Goal: Check status: Check status

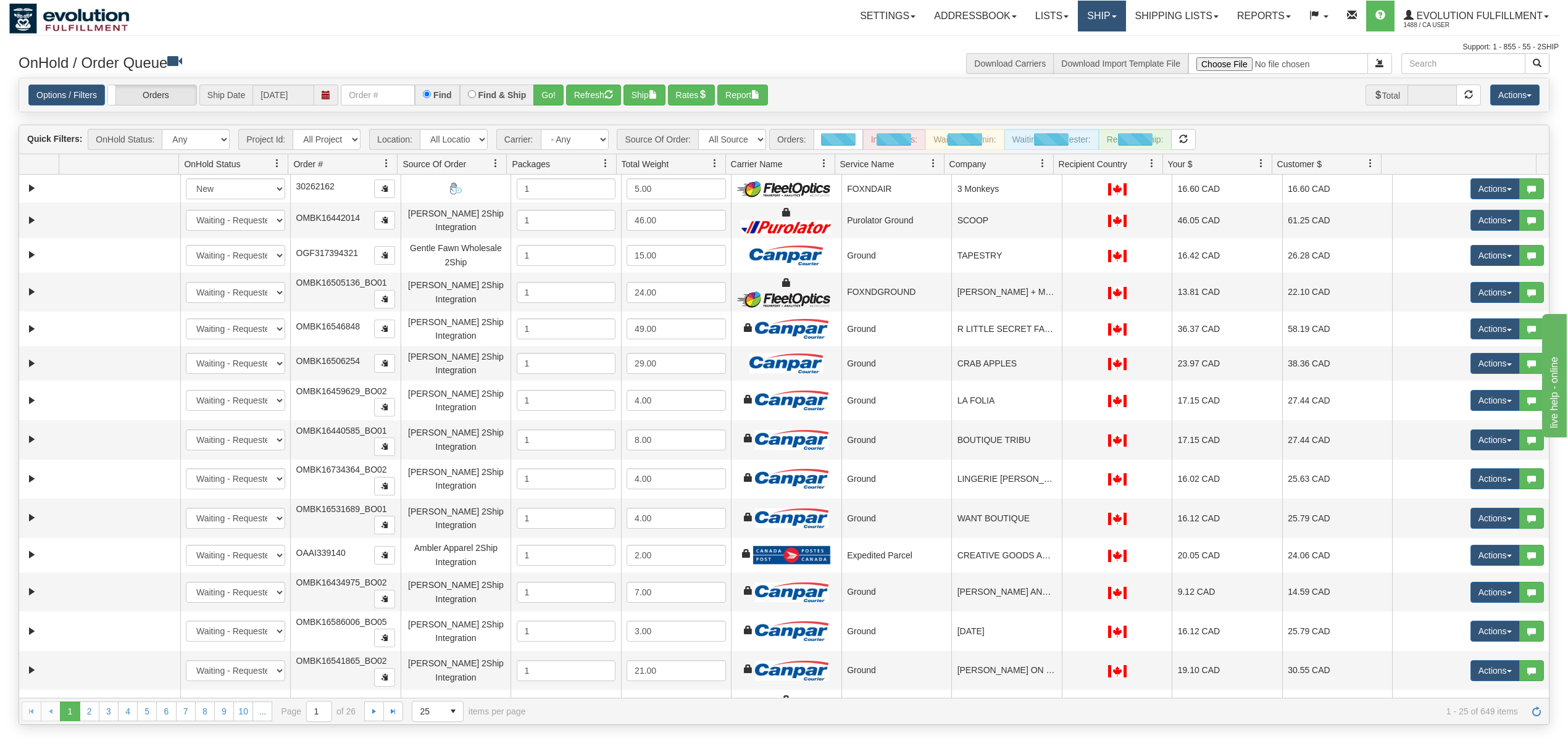
click at [1117, 7] on link "Ship" at bounding box center [1102, 16] width 48 height 31
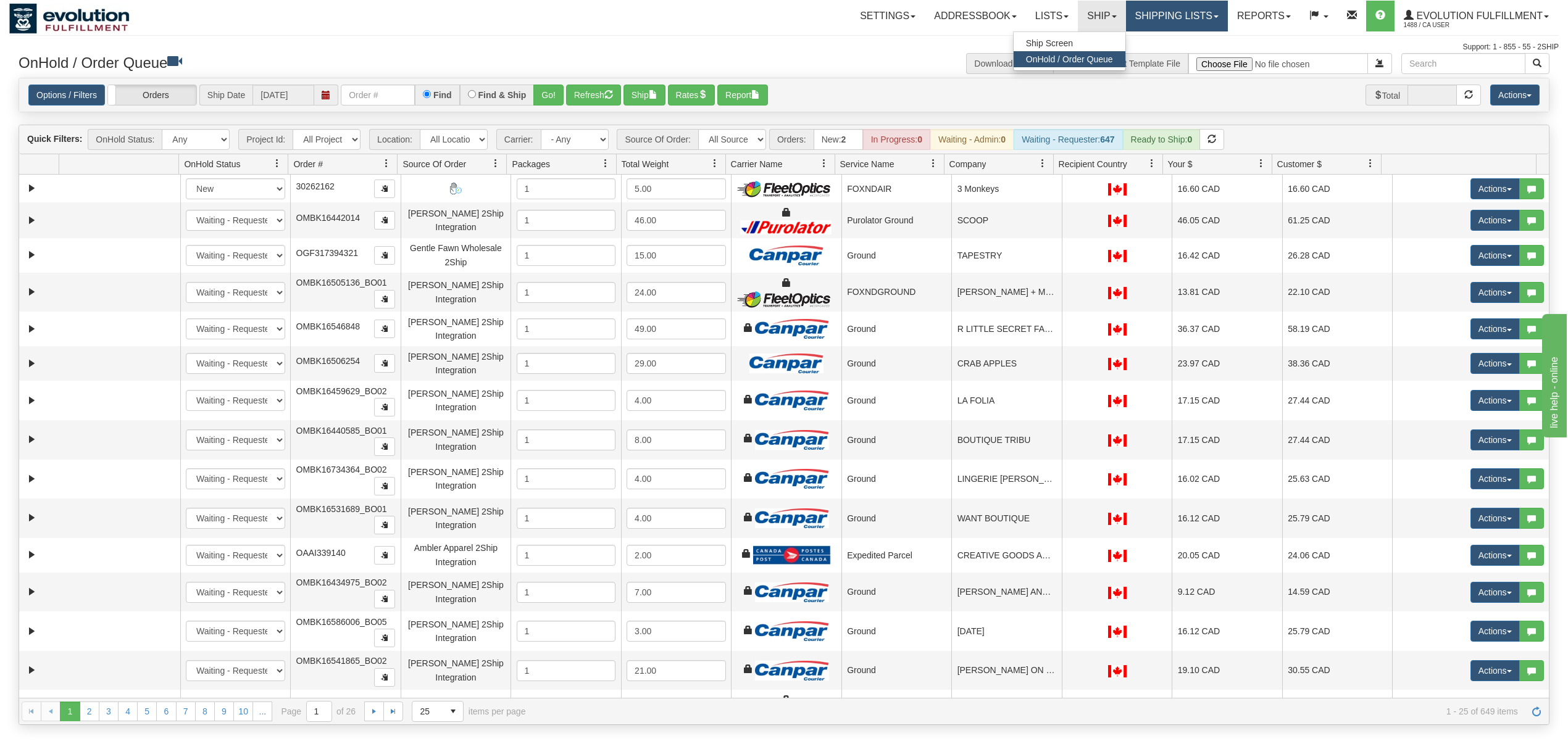
click at [1171, 15] on link "Shipping lists" at bounding box center [1176, 16] width 102 height 31
click at [1163, 56] on span "Search Shipment History" at bounding box center [1166, 59] width 96 height 10
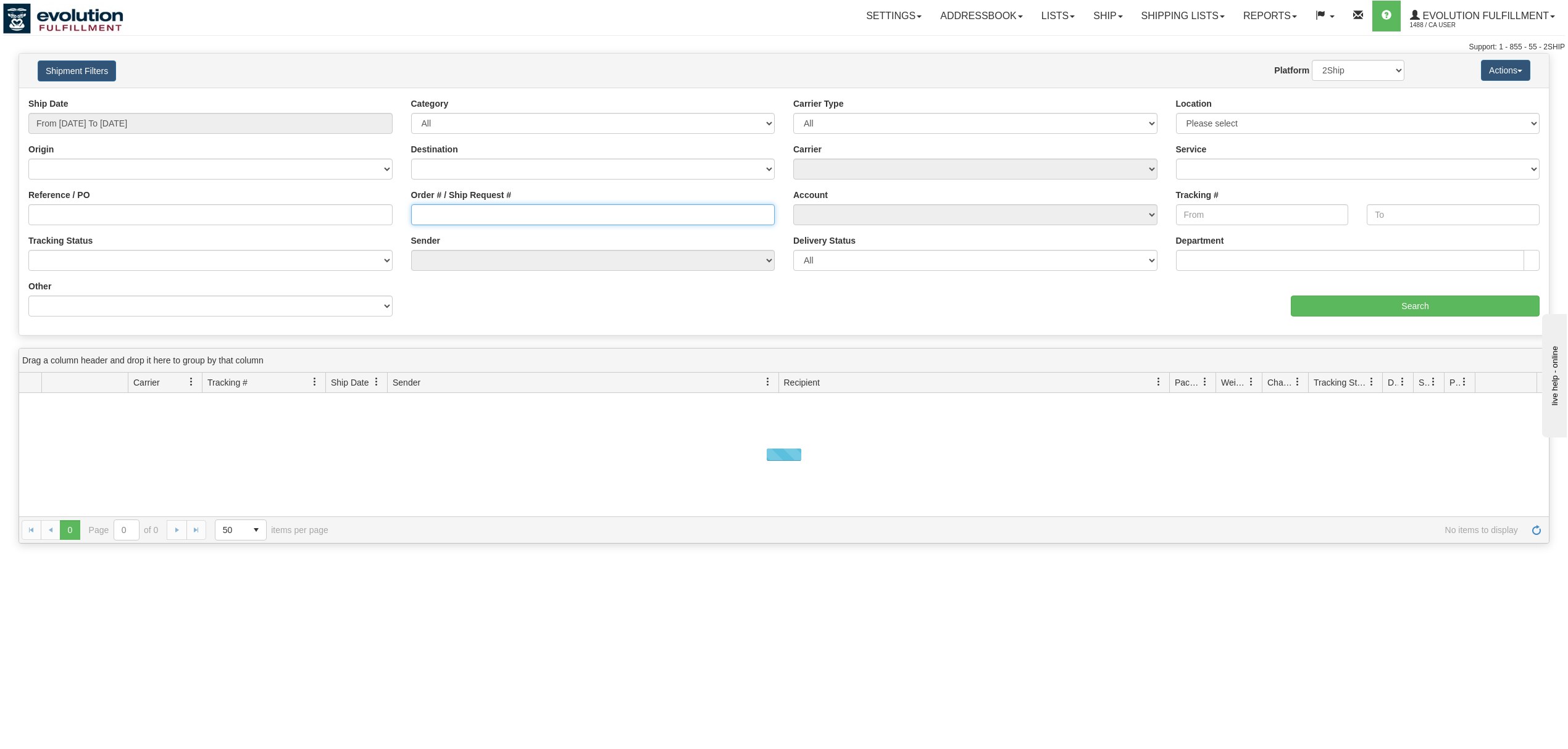
click at [456, 217] on input "Order # / Ship Request #" at bounding box center [593, 215] width 364 height 21
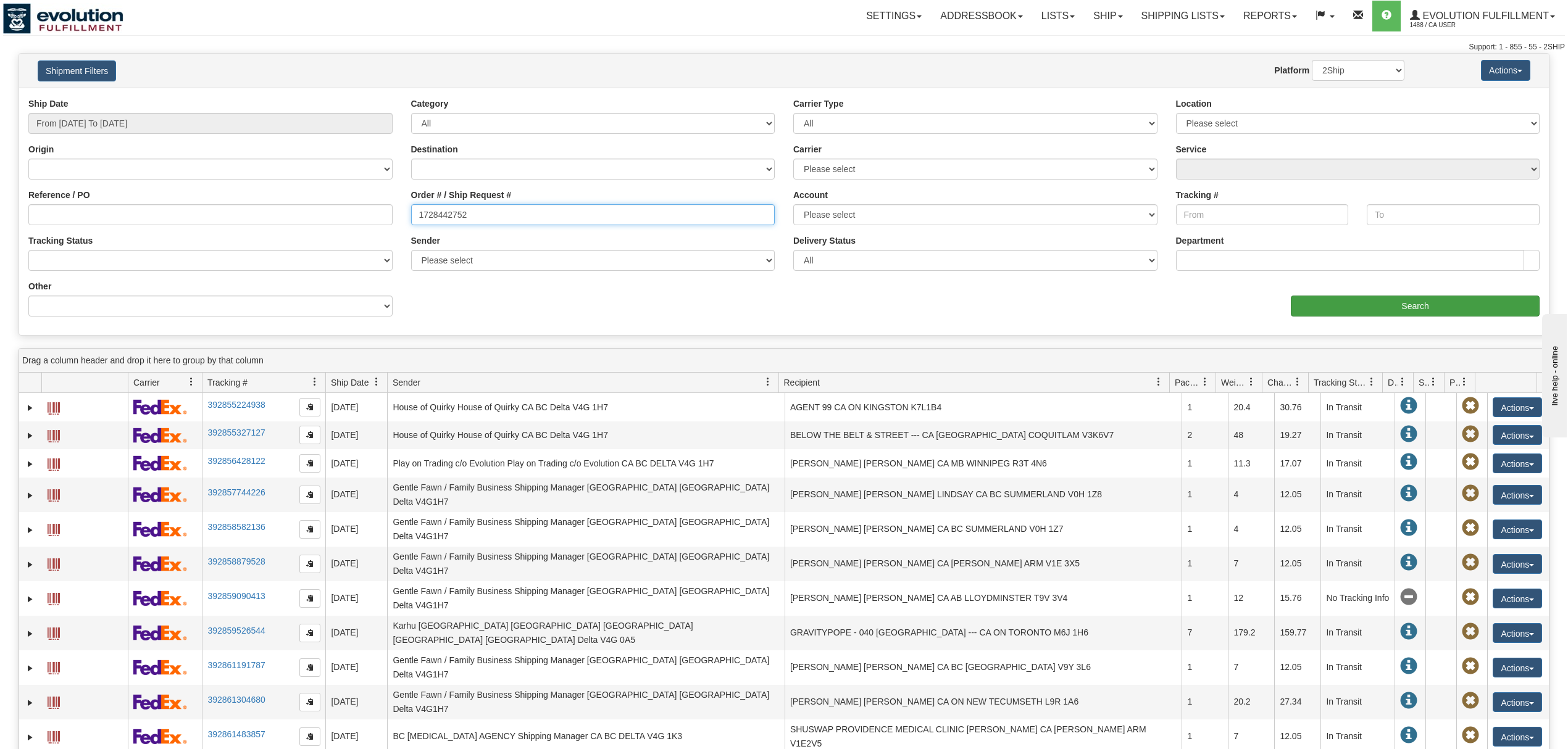
type input "1728442752"
click at [1384, 314] on input "Search" at bounding box center [1415, 307] width 249 height 21
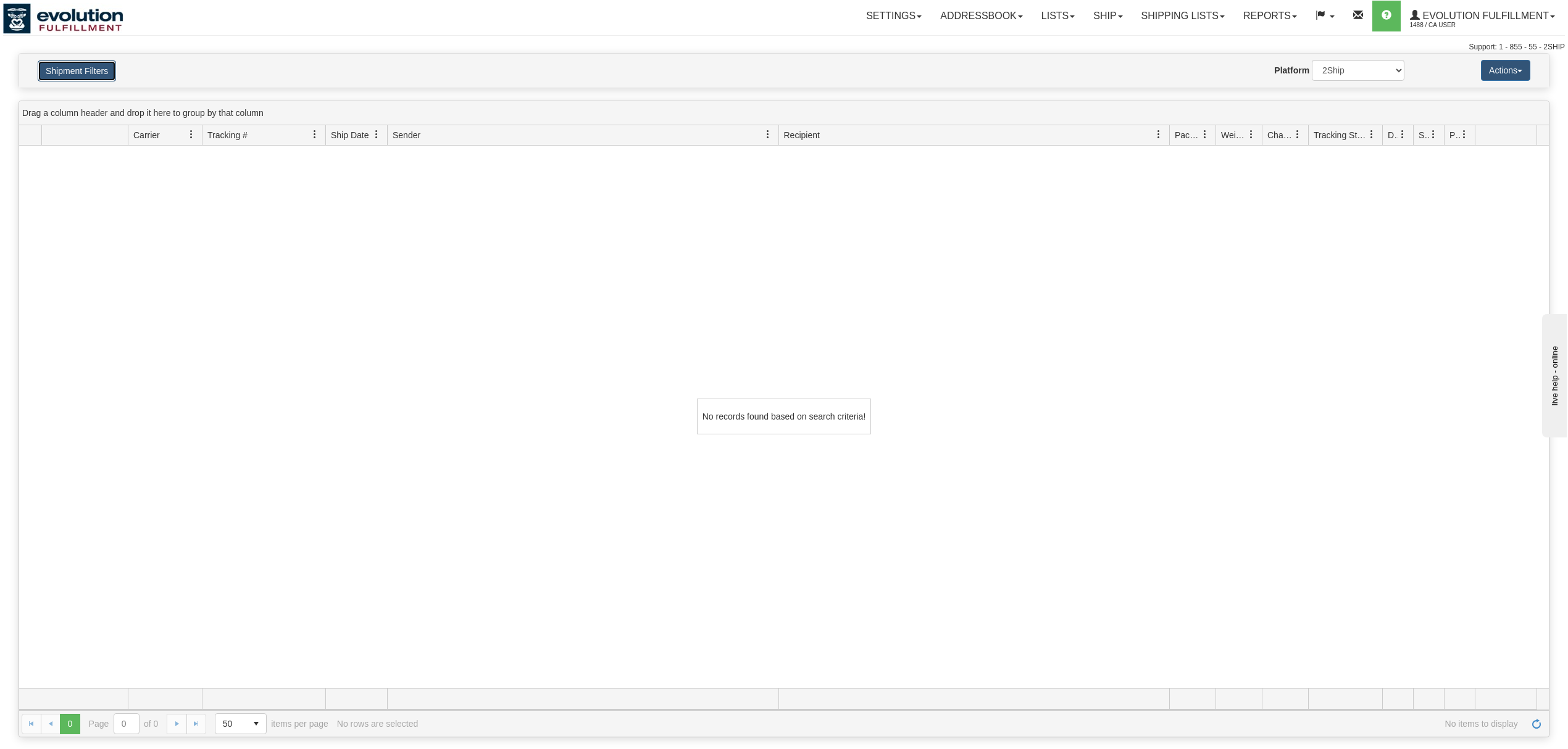
click at [90, 63] on button "Shipment Filters" at bounding box center [76, 71] width 78 height 21
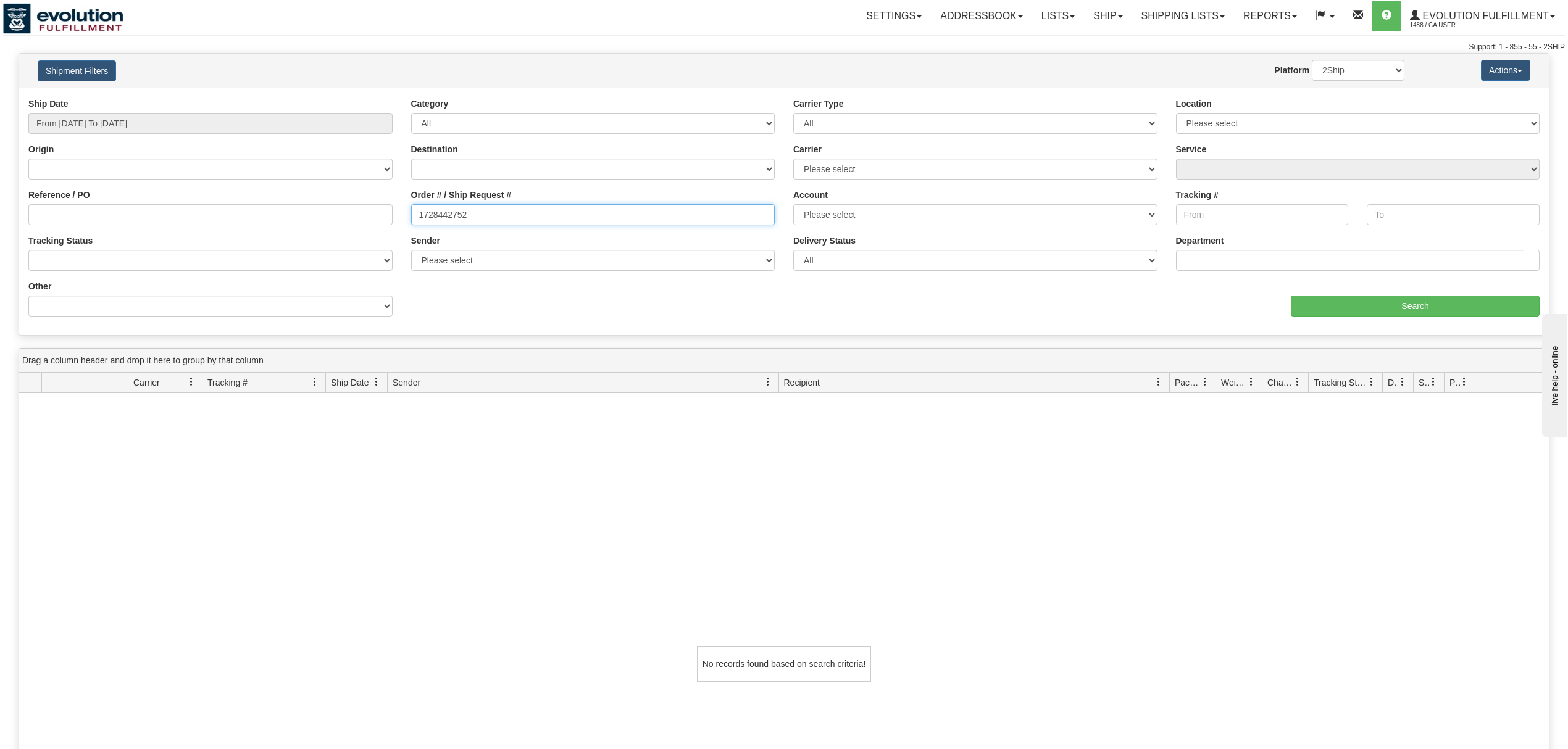
click at [444, 208] on input "1728442752" at bounding box center [593, 215] width 364 height 21
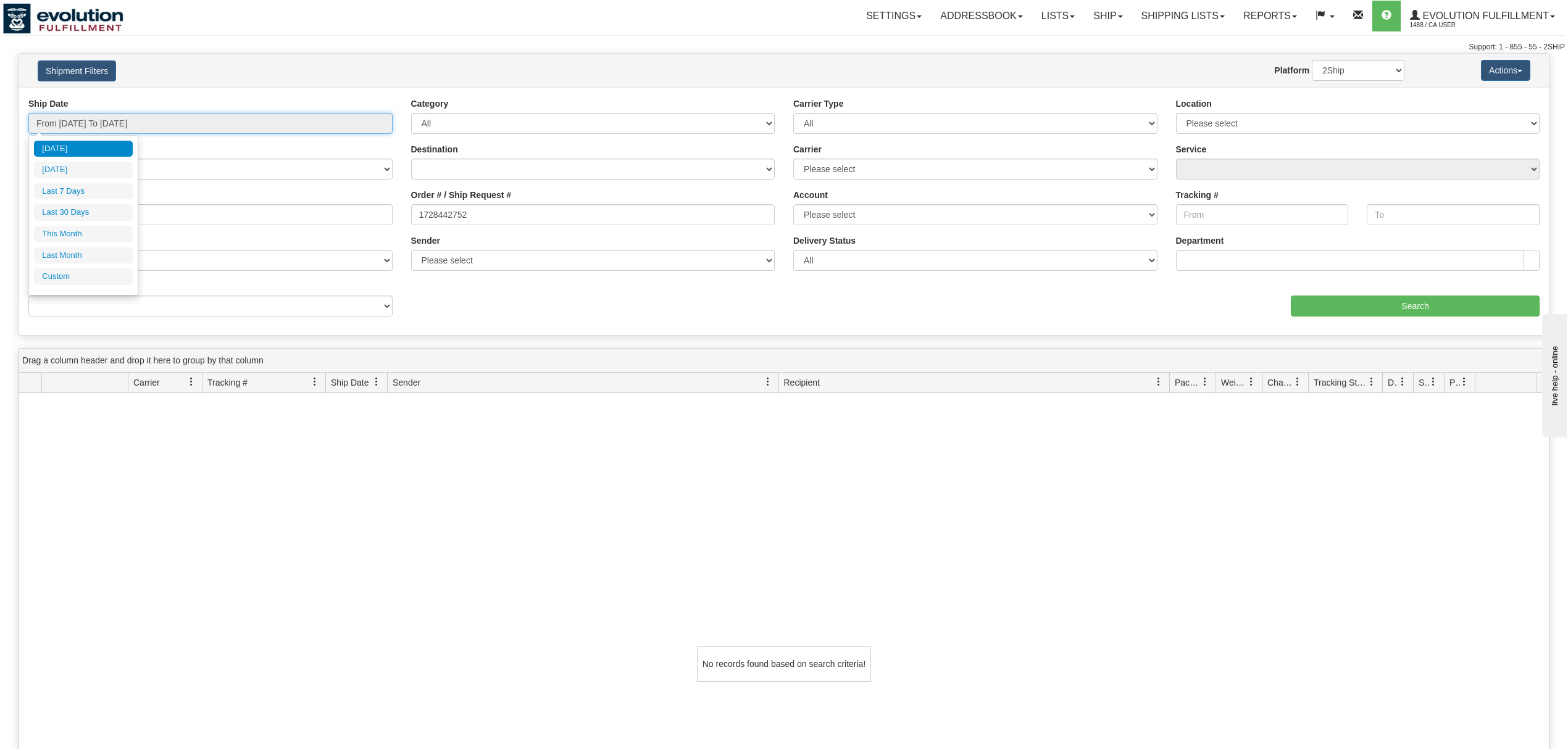
click at [184, 129] on input "From [DATE] To [DATE]" at bounding box center [210, 123] width 364 height 21
click at [1182, 9] on link "Shipping lists" at bounding box center [1182, 16] width 102 height 31
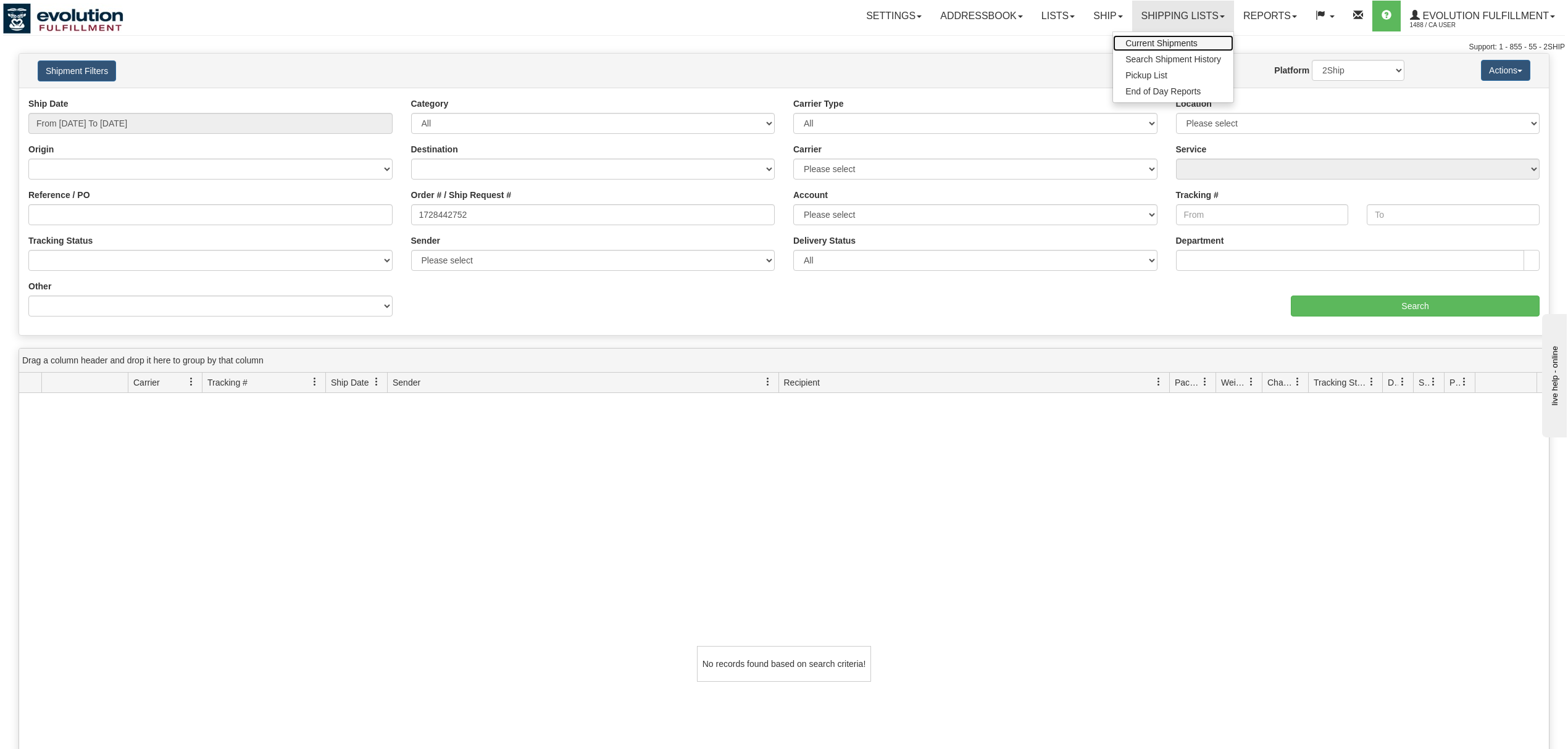
click at [1167, 43] on span "Current Shipments" at bounding box center [1160, 43] width 72 height 10
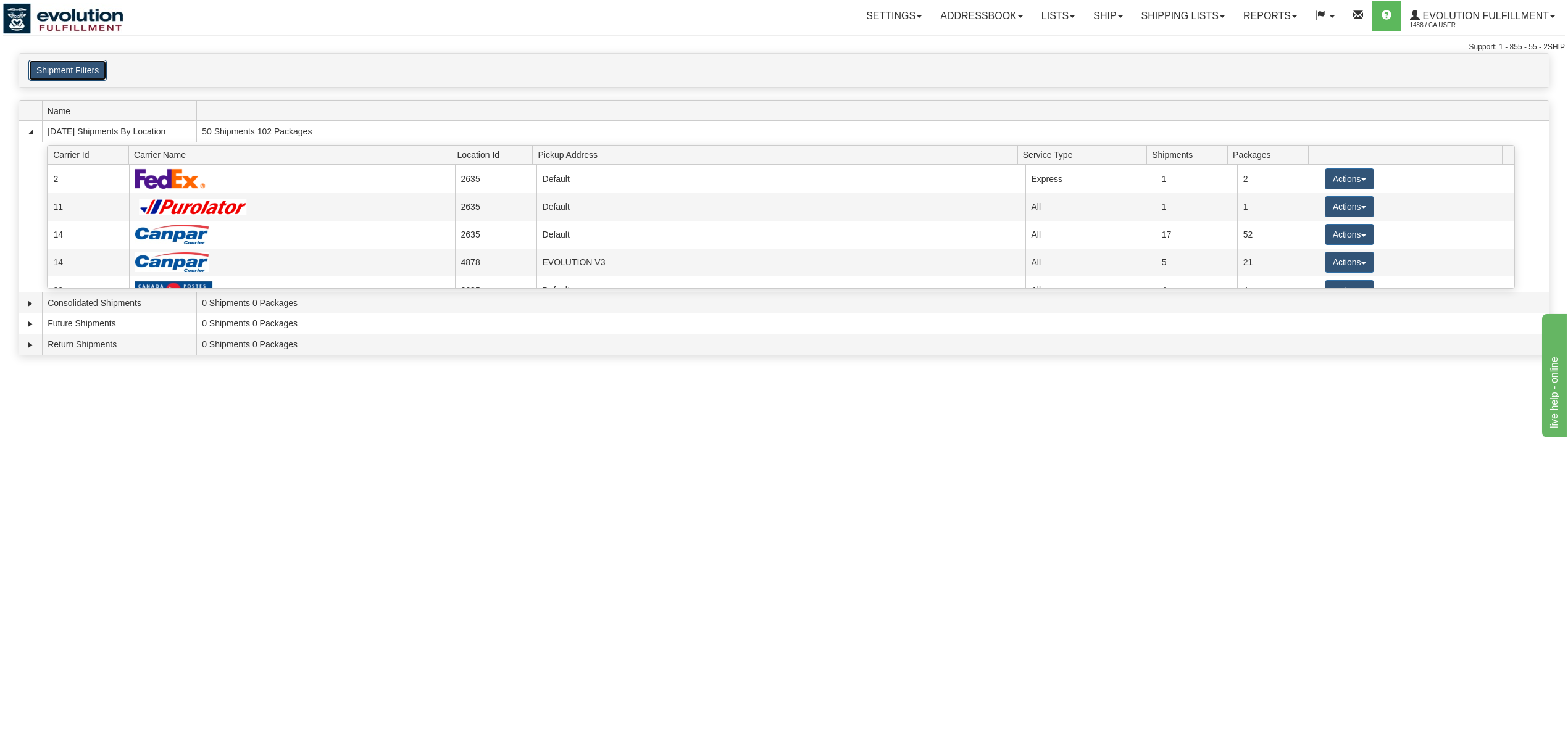
click at [57, 62] on button "Shipment Filters" at bounding box center [67, 71] width 78 height 21
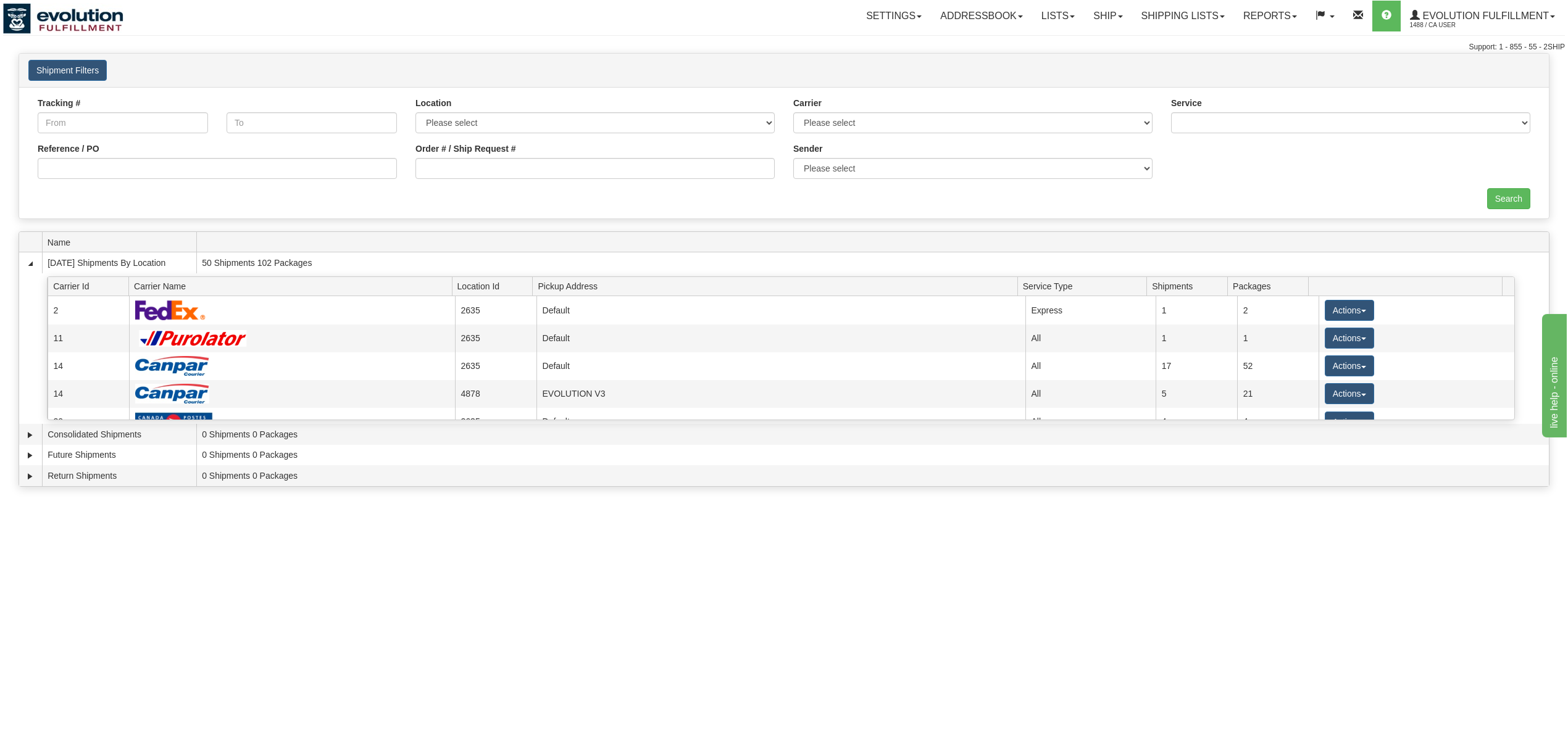
click at [627, 180] on div "Order # / Ship Request #" at bounding box center [595, 166] width 378 height 46
click at [636, 178] on input "Order # / Ship Request #" at bounding box center [595, 168] width 359 height 21
type input "1728442752"
click at [1504, 195] on input "Search" at bounding box center [1508, 199] width 43 height 21
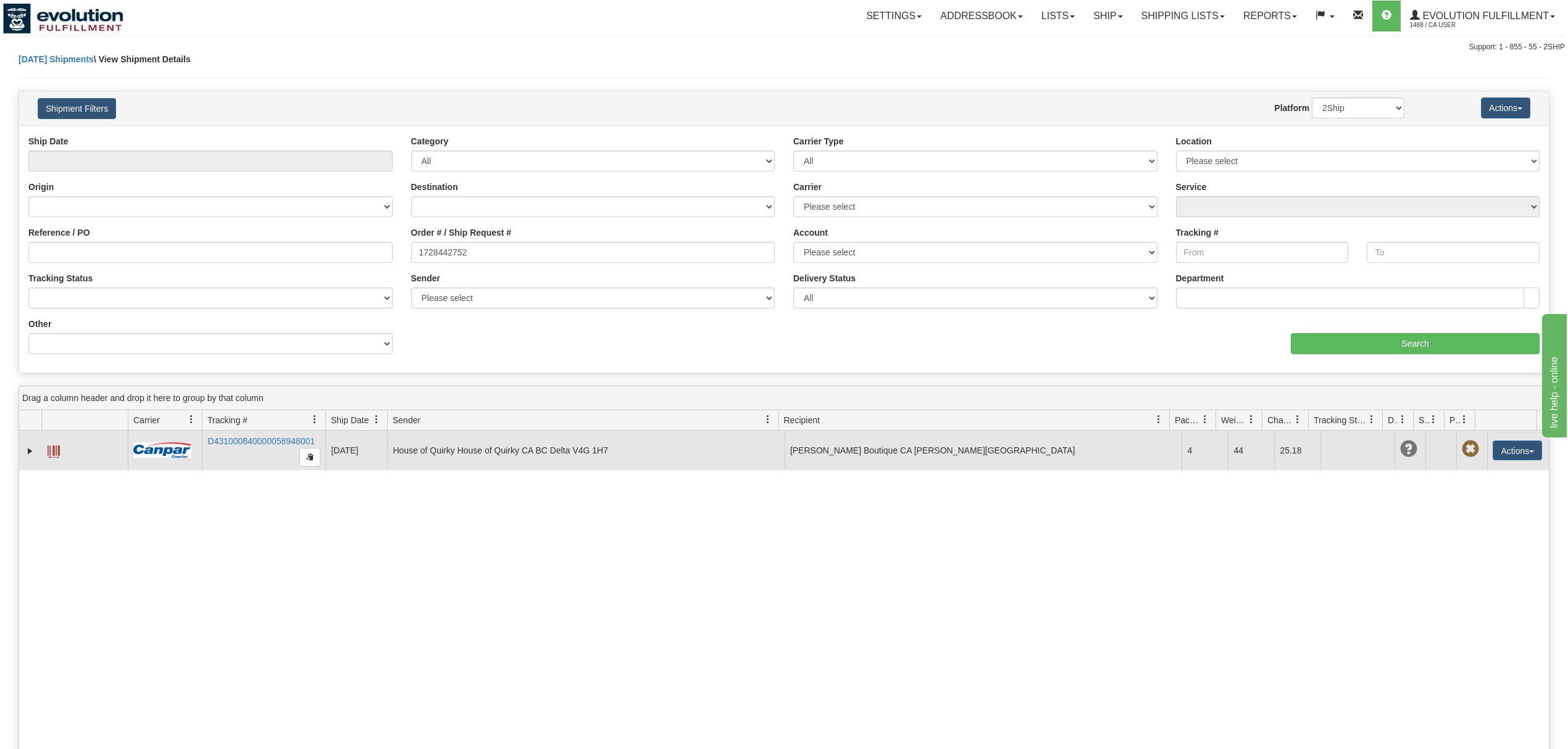
click at [59, 452] on span at bounding box center [54, 452] width 12 height 12
